Goal: Transaction & Acquisition: Purchase product/service

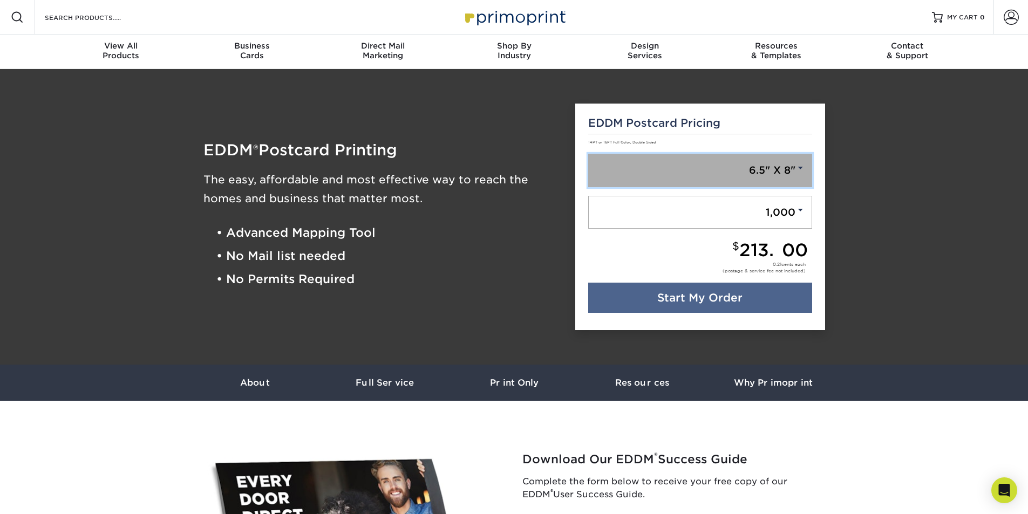
click at [769, 173] on link "6.5" X 8"" at bounding box center [700, 170] width 224 height 33
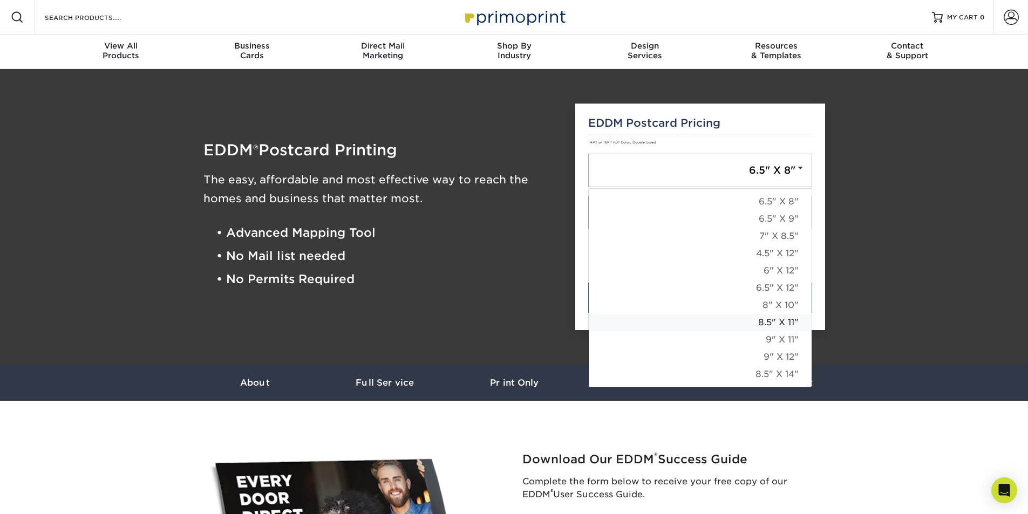
click at [790, 324] on link "8.5" X 11"" at bounding box center [700, 322] width 223 height 17
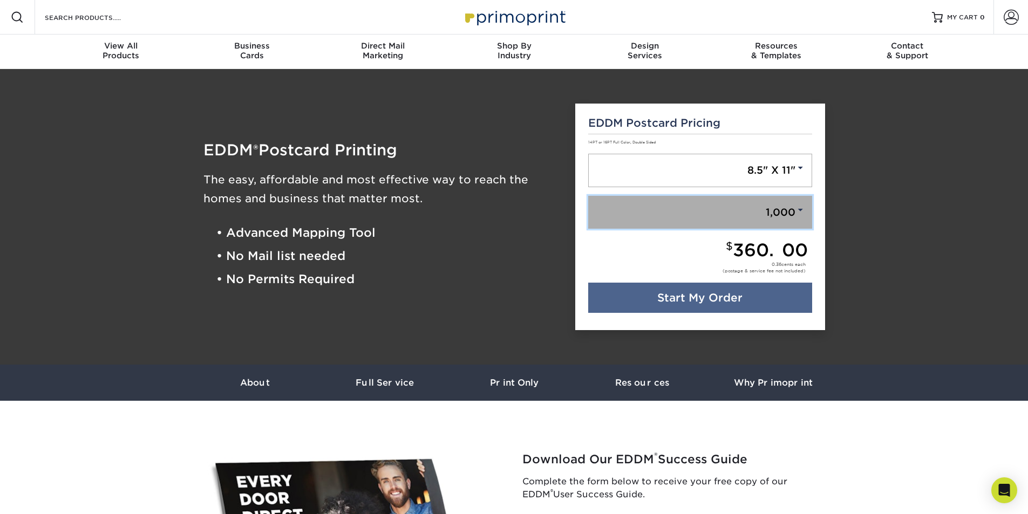
click at [793, 212] on link "1,000" at bounding box center [700, 212] width 224 height 33
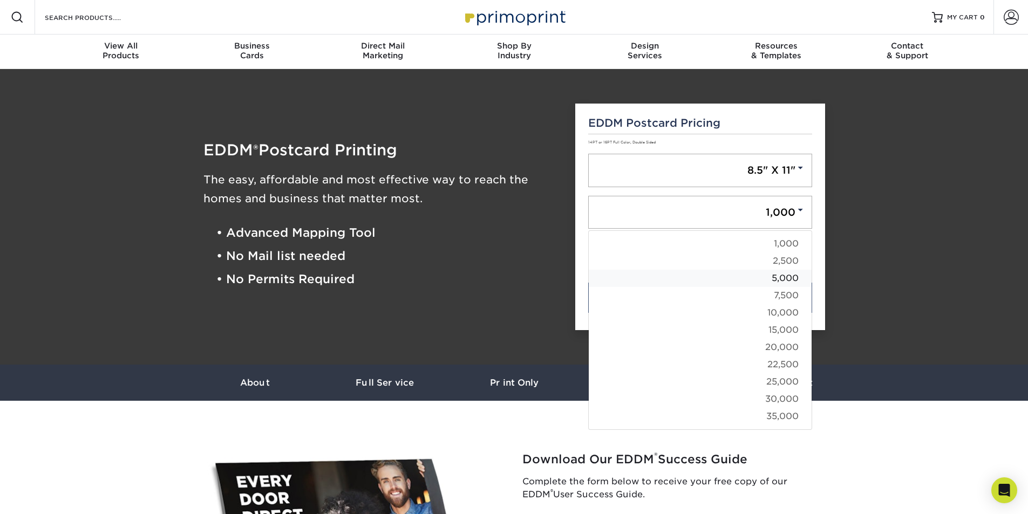
click at [792, 280] on link "5,000" at bounding box center [700, 278] width 223 height 17
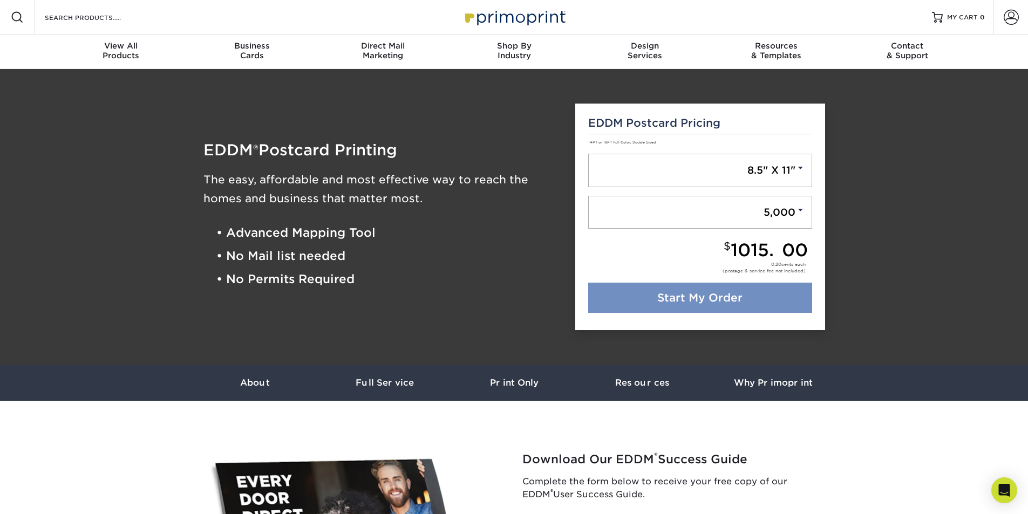
click at [699, 299] on link "Start My Order" at bounding box center [700, 298] width 224 height 30
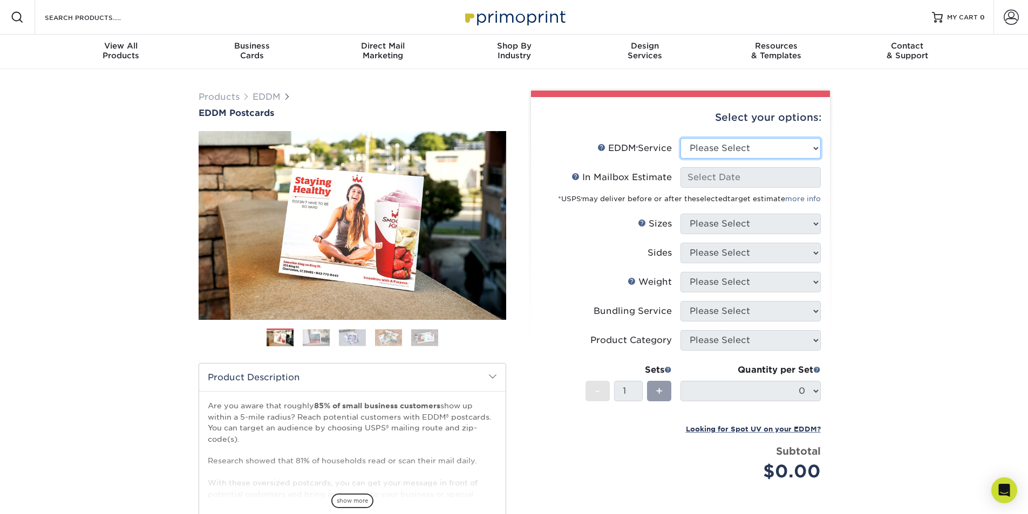
click at [780, 147] on select "Please Select Full Service Print Only" at bounding box center [751, 148] width 140 height 21
select select "full_service"
click at [681, 138] on select "Please Select Full Service Print Only" at bounding box center [751, 148] width 140 height 21
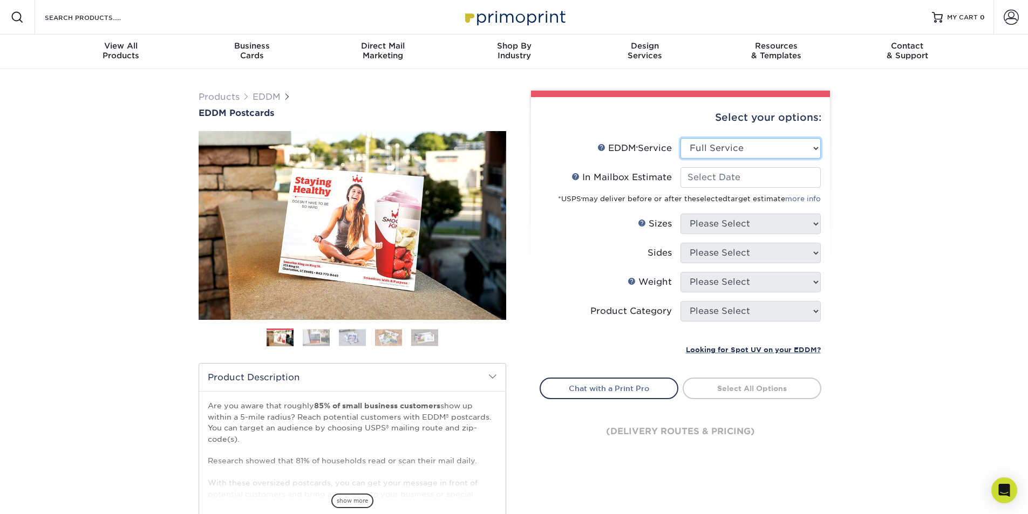
select select "-1"
click at [897, 180] on div "Products EDDM EDDM Postcards Previous Next" at bounding box center [514, 357] width 1028 height 577
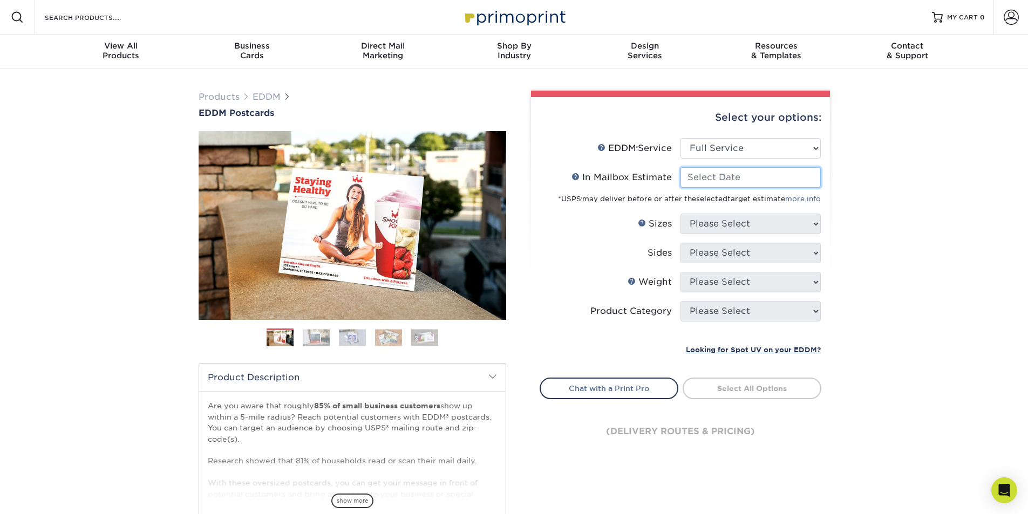
click at [756, 183] on input "In Mailbox Estimate Help In Mailbox Estimate" at bounding box center [751, 177] width 140 height 21
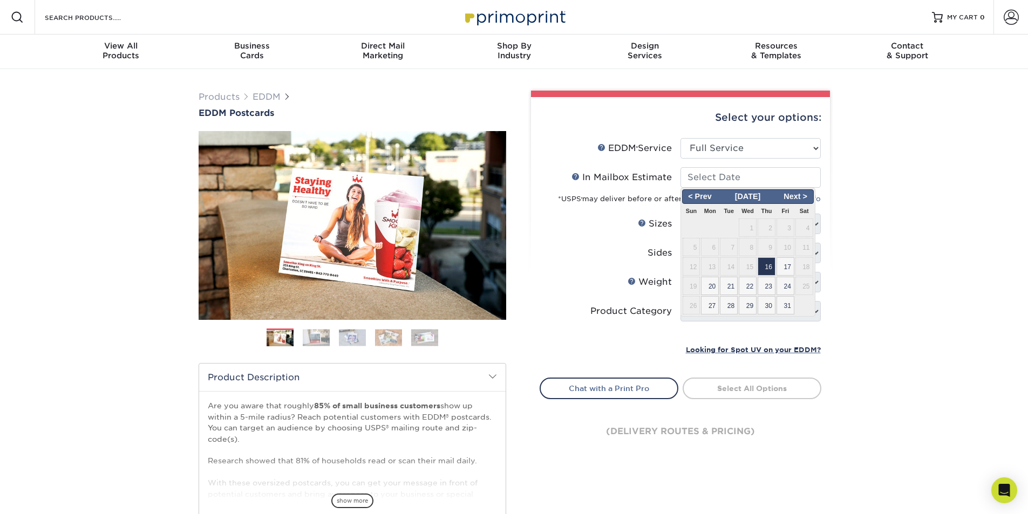
click at [888, 303] on div "Products EDDM EDDM Postcards Previous Next" at bounding box center [514, 357] width 1028 height 577
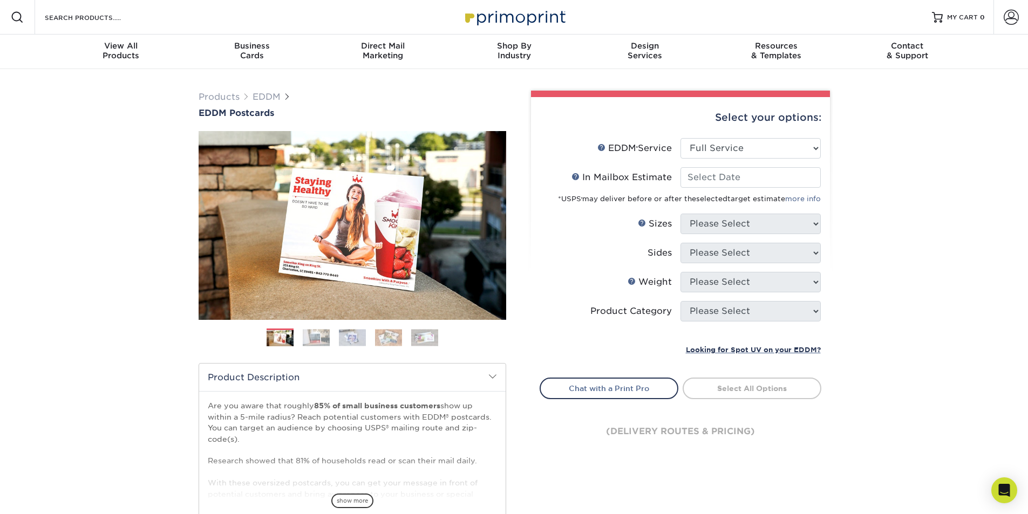
click at [753, 213] on li "In Mailbox Estimate Help In Mailbox Estimate < Prev Next > [DATE] Sun Mon Tue W…" at bounding box center [680, 190] width 281 height 46
click at [760, 173] on input "In Mailbox Estimate Help In Mailbox Estimate" at bounding box center [751, 177] width 140 height 21
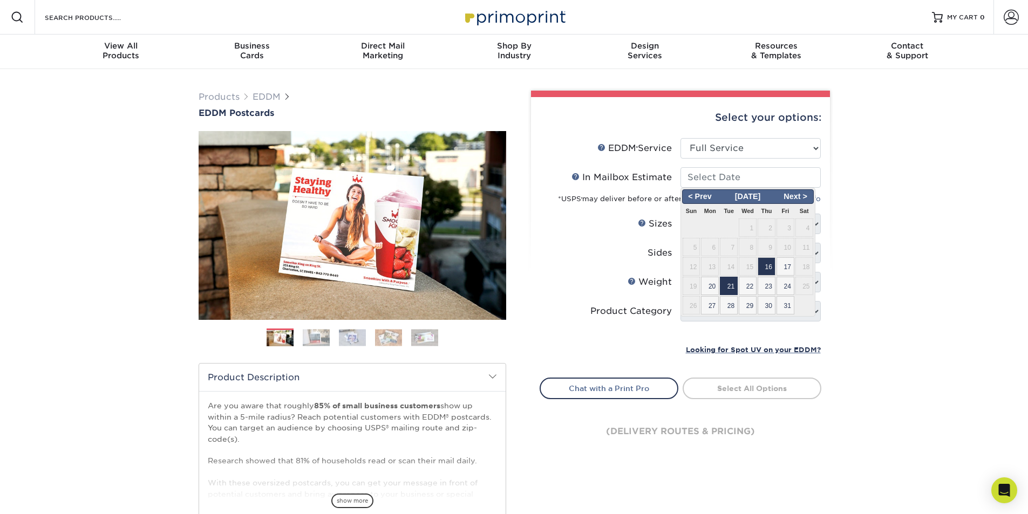
click at [727, 289] on span "21" at bounding box center [729, 286] width 18 height 18
type input "[DATE]"
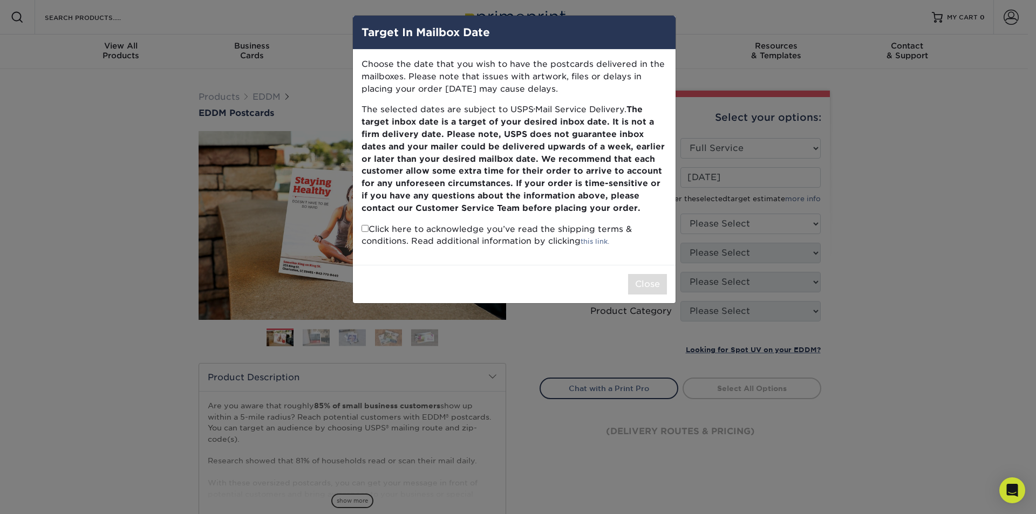
click at [364, 231] on input "checkbox" at bounding box center [365, 228] width 7 height 7
checkbox input "true"
click at [652, 290] on button "Close" at bounding box center [647, 284] width 39 height 21
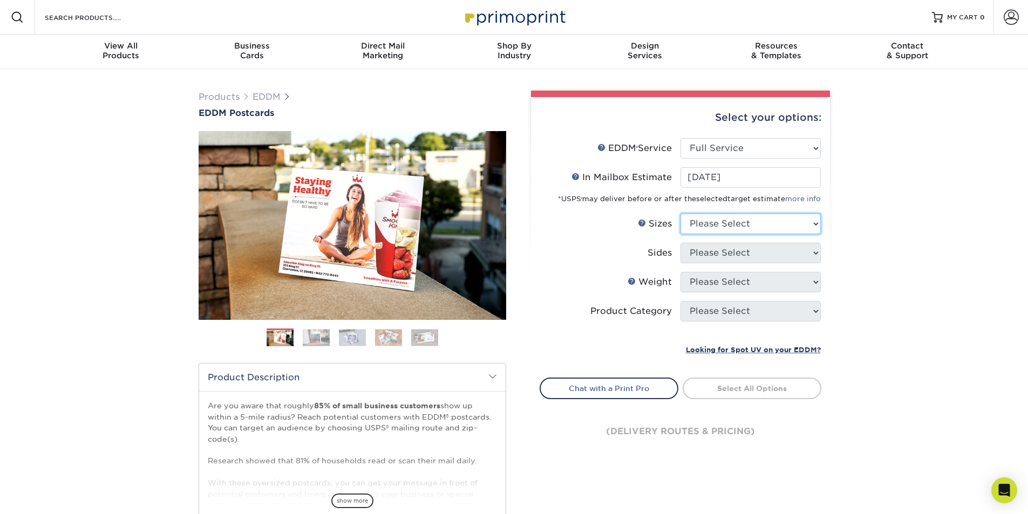
click at [754, 222] on select "Please Select 4.5" x 12" 6" x 12" 6.5" x 8" 6.5" x 9" 6.5" x 12" 7" x 8.5" 8" x…" at bounding box center [751, 224] width 140 height 21
select select "8.50x11.00"
click at [681, 214] on select "Please Select 4.5" x 12" 6" x 12" 6.5" x 8" 6.5" x 9" 6.5" x 12" 7" x 8.5" 8" x…" at bounding box center [751, 224] width 140 height 21
click at [929, 302] on div "Products EDDM EDDM Postcards Previous Next" at bounding box center [514, 357] width 1028 height 577
click at [757, 254] on select "Please Select Print Both Sides Print Front Only" at bounding box center [751, 253] width 140 height 21
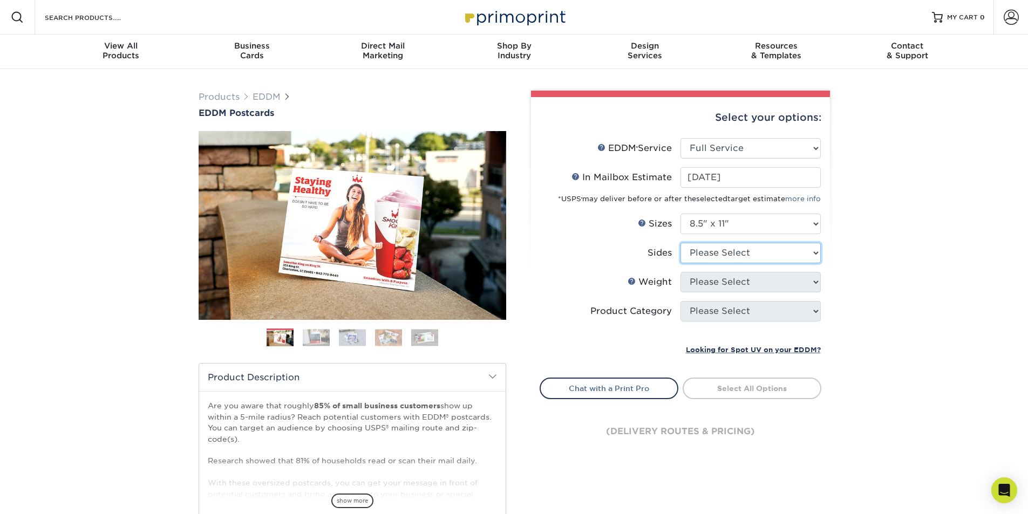
select select "13abbda7-1d64-4f25-8bb2-c179b224825d"
click at [681, 243] on select "Please Select Print Both Sides Print Front Only" at bounding box center [751, 253] width 140 height 21
click at [888, 273] on div "Products EDDM EDDM Postcards Previous Next" at bounding box center [514, 357] width 1028 height 577
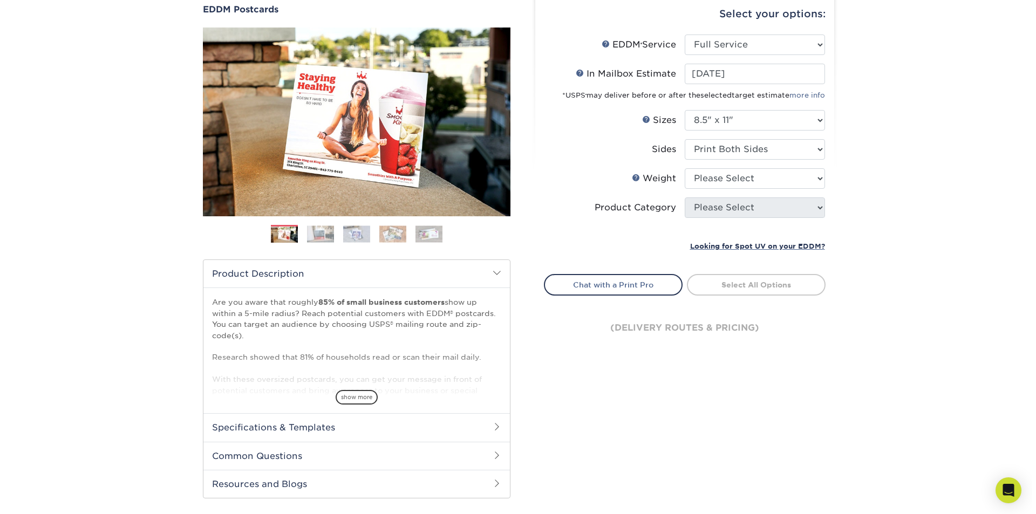
scroll to position [108, 0]
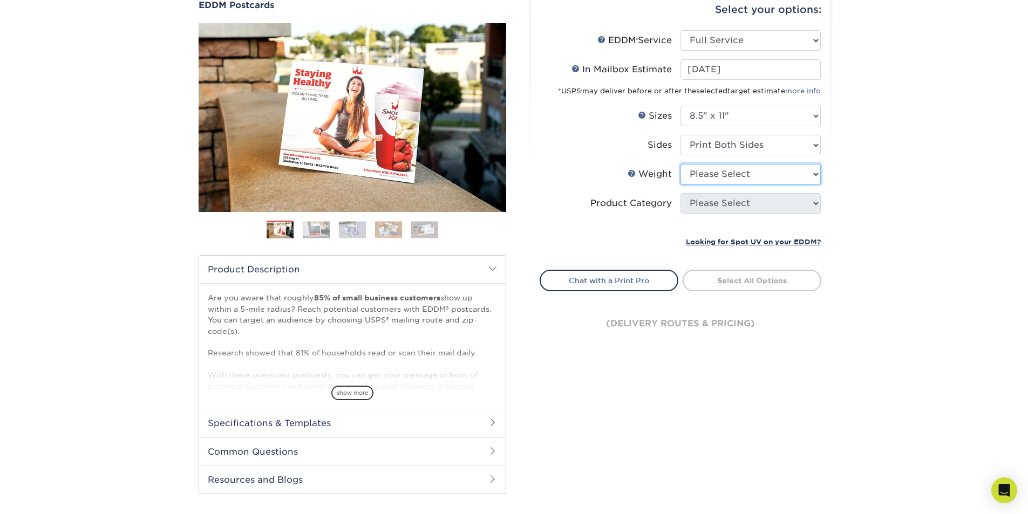
click at [751, 170] on select "Please Select 16PT 14PT" at bounding box center [751, 174] width 140 height 21
select select "14PT"
click at [681, 164] on select "Please Select 16PT 14PT" at bounding box center [751, 174] width 140 height 21
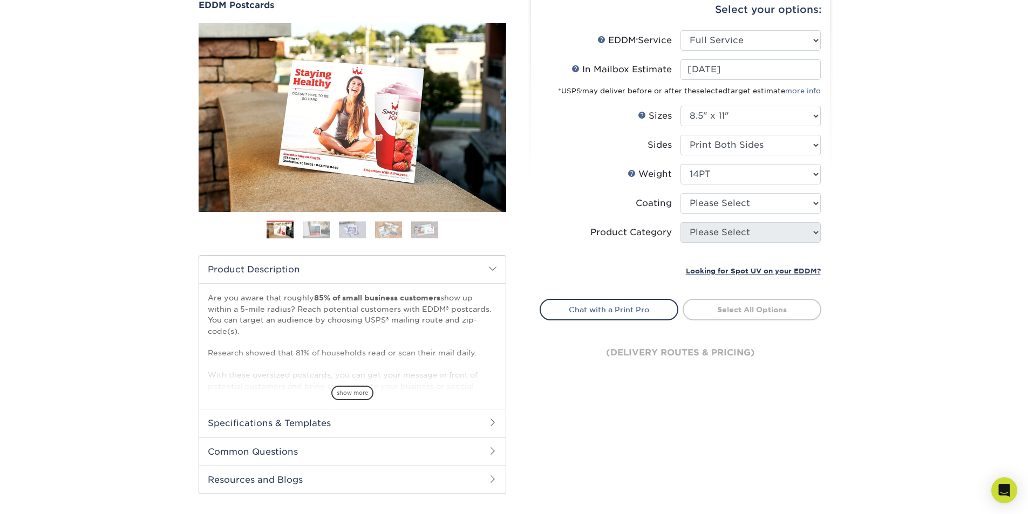
click at [942, 221] on div "Products EDDM EDDM Postcards Previous Next" at bounding box center [514, 249] width 1028 height 577
click at [792, 212] on select at bounding box center [751, 203] width 140 height 21
select select "ae367451-b2b8-45df-a344-0f05b6a12993"
click at [681, 193] on select at bounding box center [751, 203] width 140 height 21
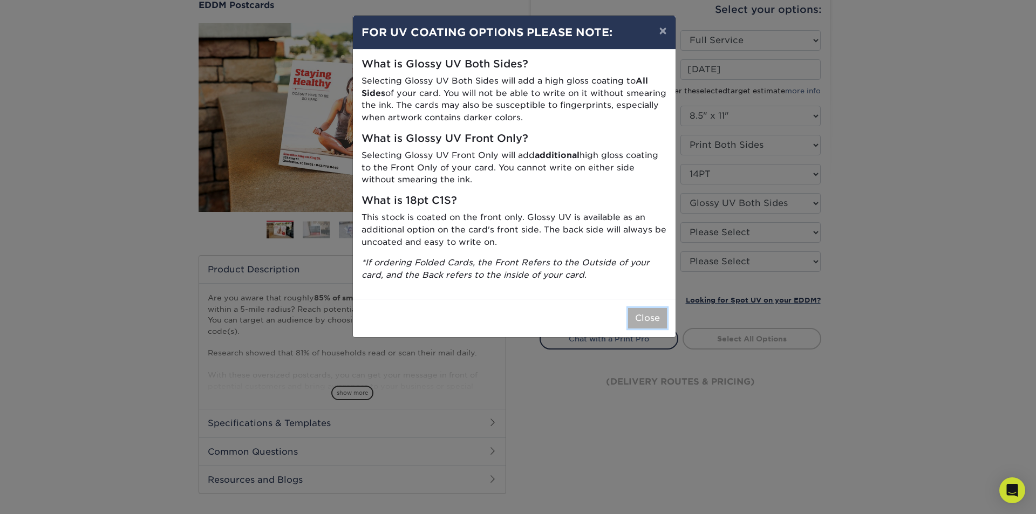
click at [646, 319] on button "Close" at bounding box center [647, 318] width 39 height 21
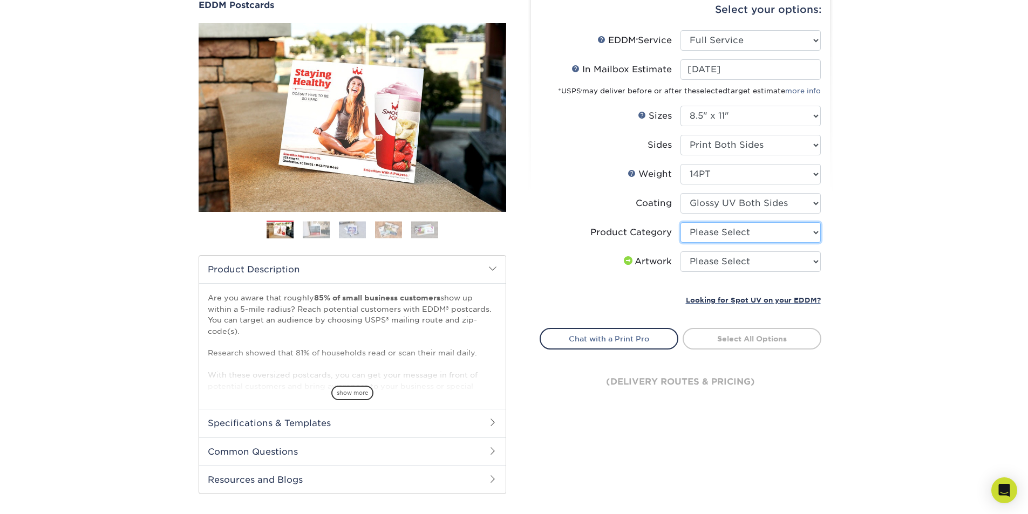
click at [760, 238] on select "Please Select Sell Sheets" at bounding box center [751, 232] width 140 height 21
click at [762, 236] on select "Please Select Sell Sheets" at bounding box center [751, 232] width 140 height 21
select select "eddd4a87-9082-47bb-843b-3bca55f6c842"
click at [681, 222] on select "Please Select Sell Sheets" at bounding box center [751, 232] width 140 height 21
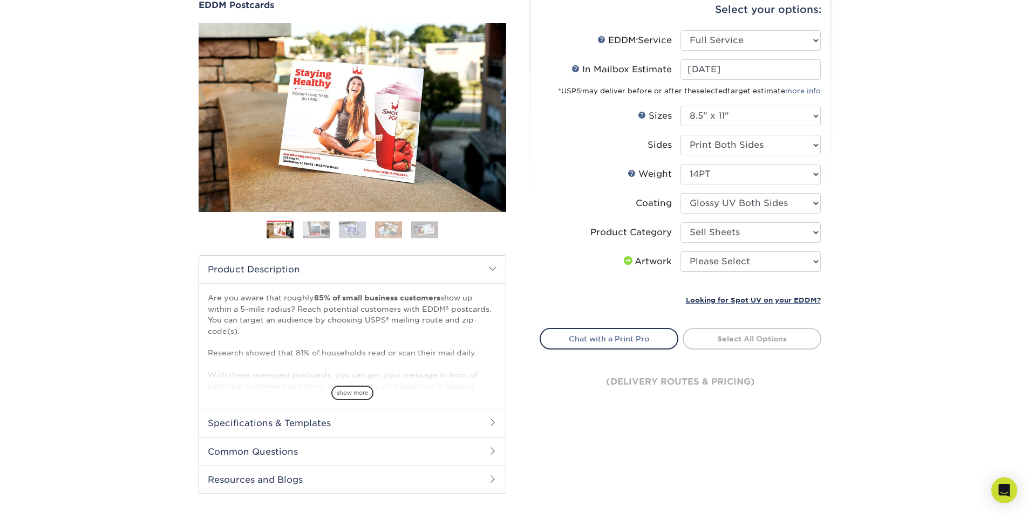
click at [863, 257] on div "Products EDDM EDDM Postcards Previous Next" at bounding box center [514, 249] width 1028 height 577
click at [751, 240] on select "Please Select Sell Sheets" at bounding box center [751, 232] width 140 height 21
click at [751, 239] on select "Please Select Sell Sheets" at bounding box center [751, 232] width 140 height 21
click at [760, 263] on select "Please Select I will upload files I need a design - $150" at bounding box center [751, 262] width 140 height 21
select select "upload"
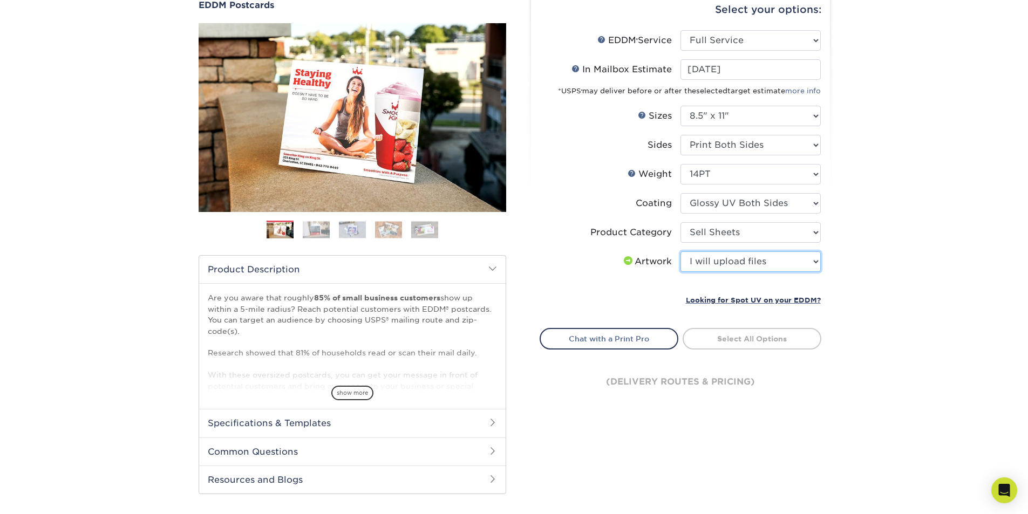
click at [681, 252] on select "Please Select I will upload files I need a design - $150" at bounding box center [751, 262] width 140 height 21
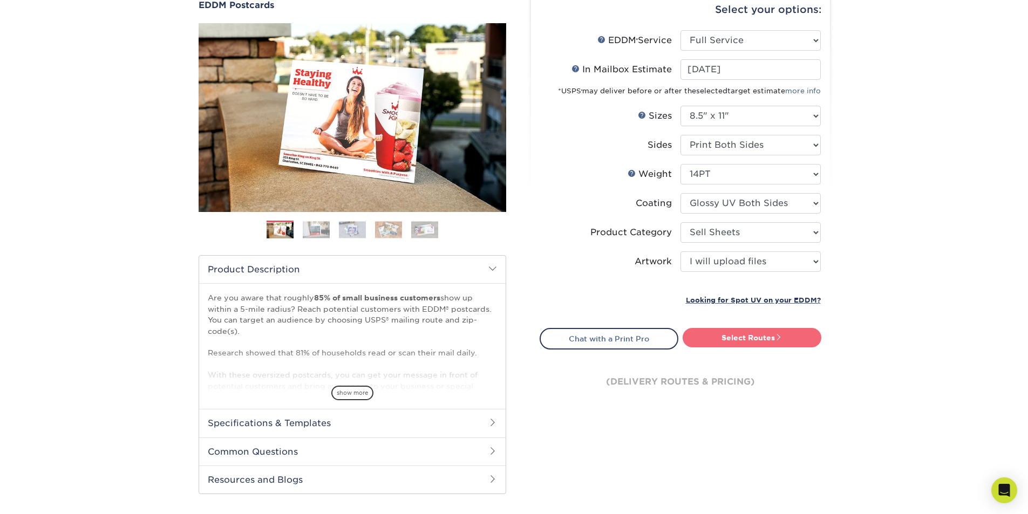
click at [755, 339] on link "Select Routes" at bounding box center [752, 337] width 139 height 19
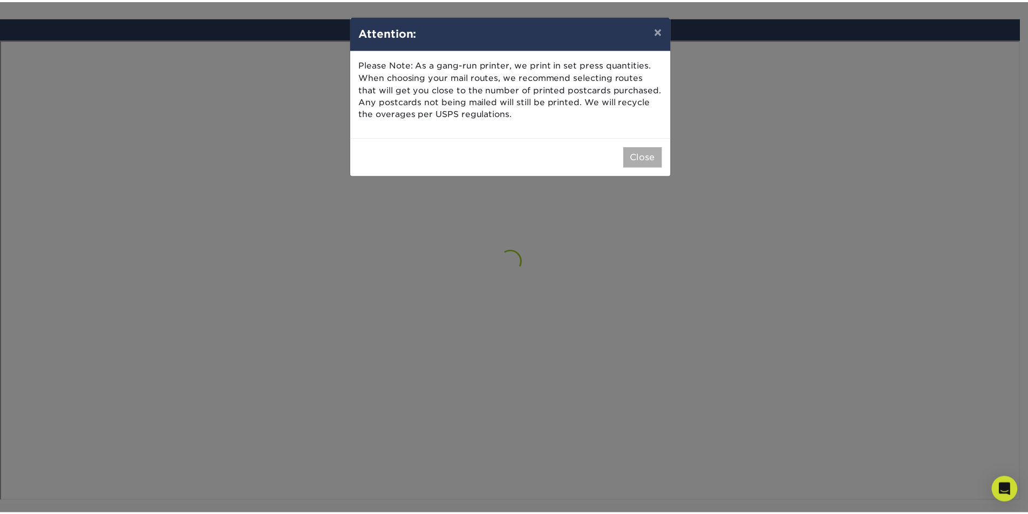
scroll to position [629, 0]
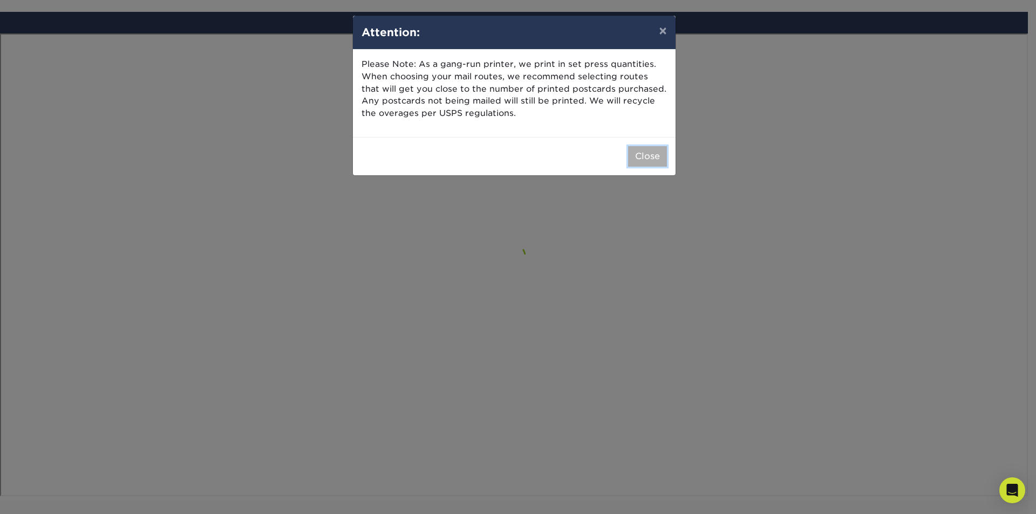
click at [648, 157] on button "Close" at bounding box center [647, 156] width 39 height 21
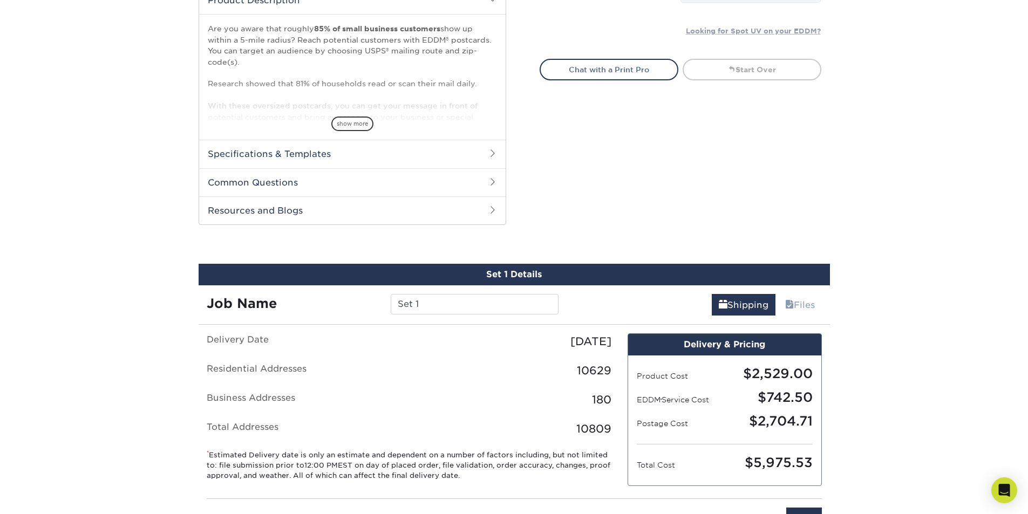
scroll to position [496, 0]
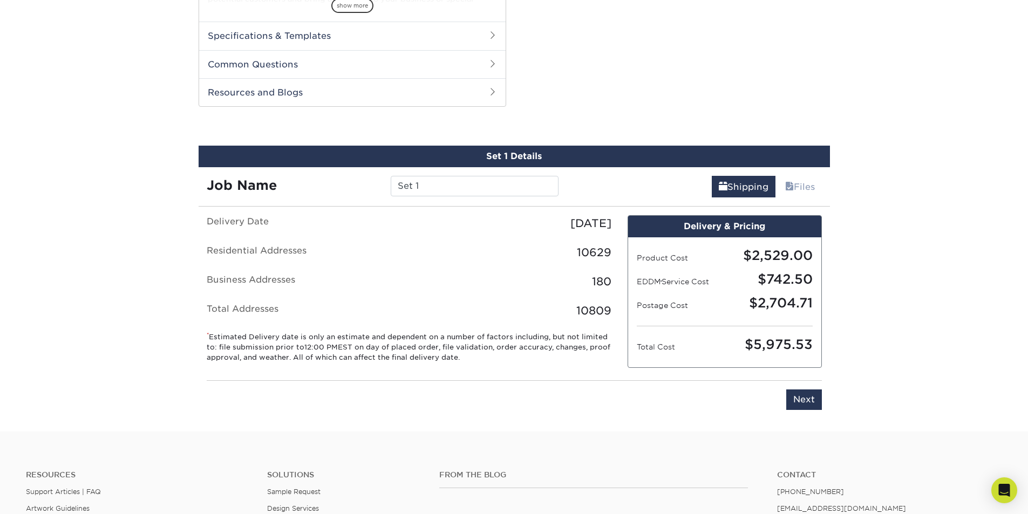
drag, startPoint x: 639, startPoint y: 261, endPoint x: 820, endPoint y: 262, distance: 181.4
click at [820, 262] on div "Product Cost Retail Price: $2528.32 $2,529.00" at bounding box center [725, 258] width 192 height 24
click at [794, 259] on div "$2,529.00" at bounding box center [773, 255] width 96 height 19
click at [797, 257] on div "$2,529.00" at bounding box center [773, 255] width 96 height 19
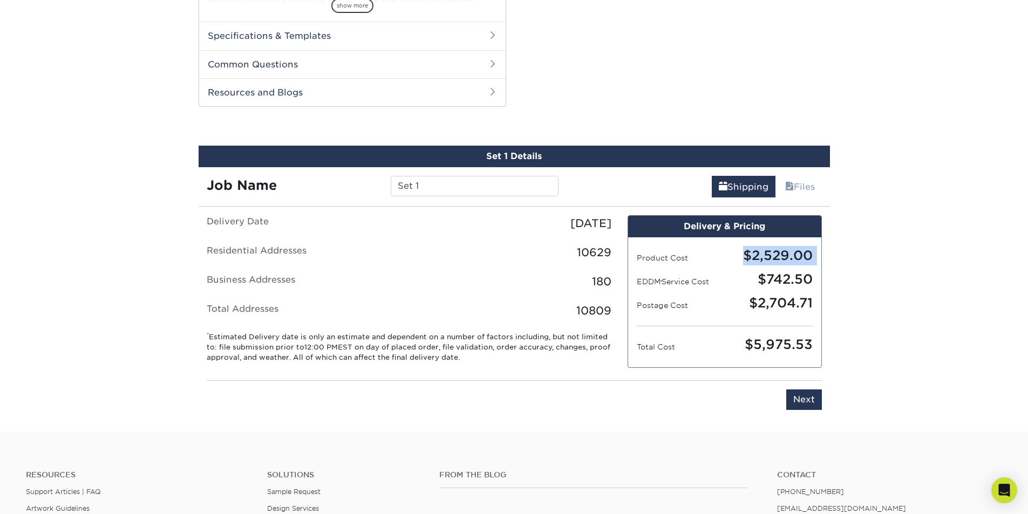
click at [797, 257] on div "$2,529.00" at bounding box center [773, 255] width 96 height 19
click at [576, 257] on div "10629" at bounding box center [514, 253] width 211 height 16
click at [576, 253] on div "10629" at bounding box center [514, 253] width 211 height 16
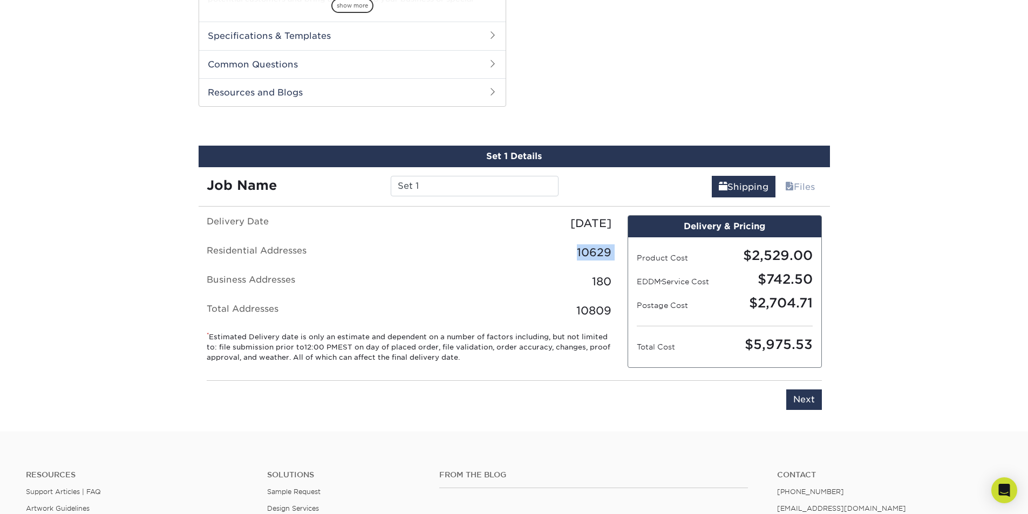
click at [576, 253] on div "10629" at bounding box center [514, 253] width 211 height 16
drag, startPoint x: 598, startPoint y: 282, endPoint x: 604, endPoint y: 283, distance: 5.5
click at [599, 282] on div "180" at bounding box center [514, 282] width 211 height 16
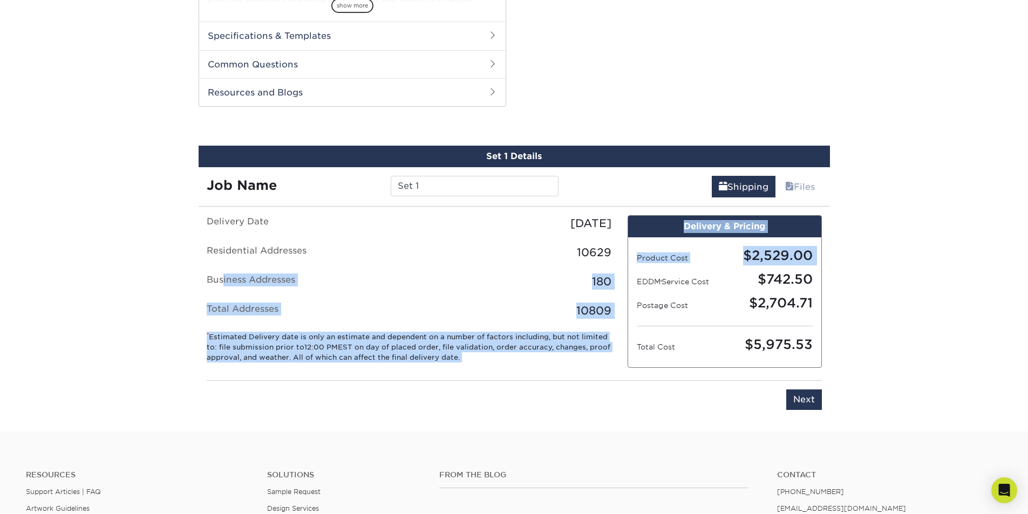
drag, startPoint x: 223, startPoint y: 279, endPoint x: 631, endPoint y: 279, distance: 407.6
click at [631, 279] on div "Delivery Date [DATE] Residential Addresses 10629 Business Addresses 180 Total A…" at bounding box center [515, 317] width 632 height 204
click at [577, 279] on div "180" at bounding box center [514, 282] width 211 height 16
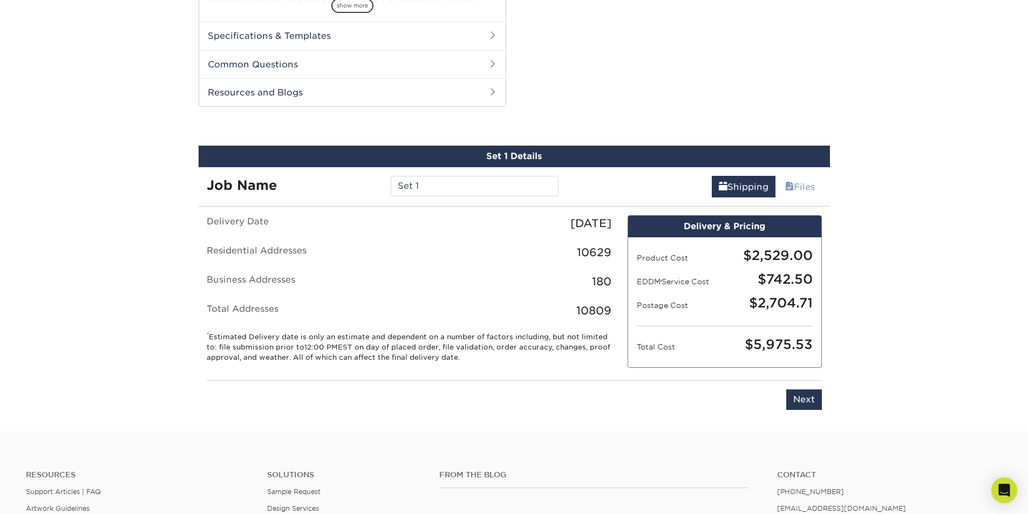
click at [596, 281] on div "180" at bounding box center [514, 282] width 211 height 16
click at [784, 270] on div "$742.50" at bounding box center [773, 279] width 96 height 19
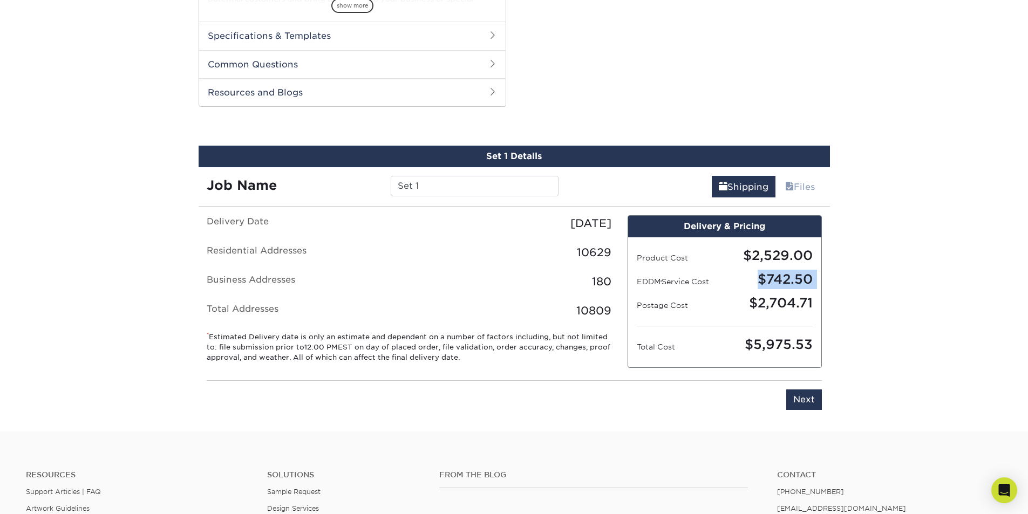
click at [784, 270] on div "$742.50" at bounding box center [773, 279] width 96 height 19
click at [577, 308] on div "10809" at bounding box center [514, 311] width 211 height 16
click at [765, 342] on div "$5,975.53" at bounding box center [773, 344] width 96 height 19
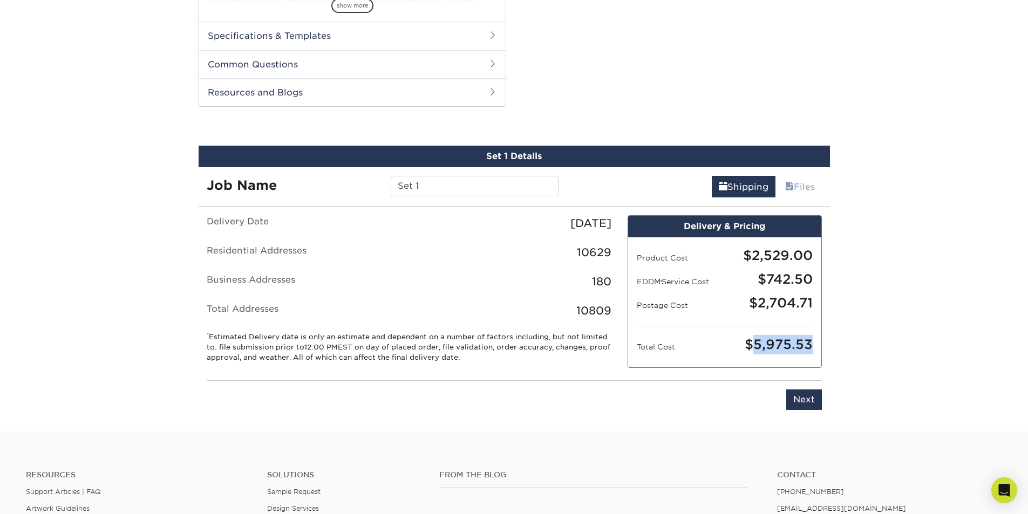
click at [765, 342] on div "$5,975.53" at bounding box center [773, 344] width 96 height 19
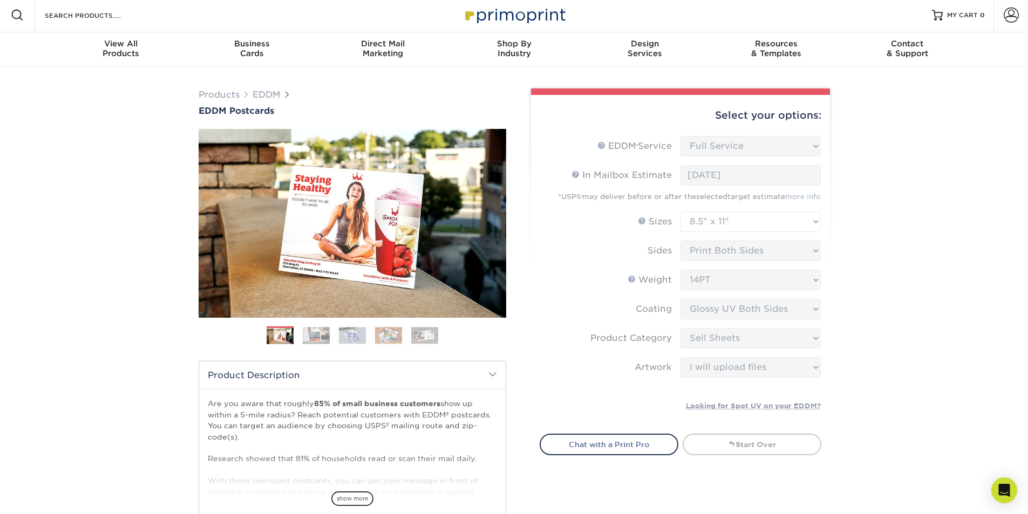
scroll to position [0, 0]
